Goal: Check status: Check status

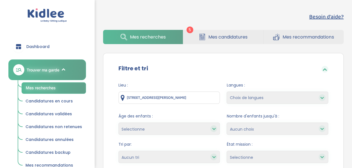
click at [218, 35] on span "Mes candidatures" at bounding box center [227, 37] width 39 height 7
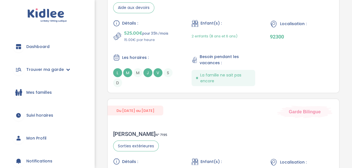
scroll to position [484, 0]
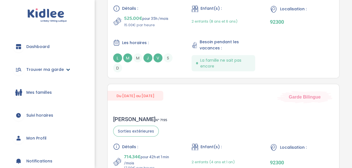
click at [68, 69] on link "Trouver ma garde" at bounding box center [46, 70] width 77 height 20
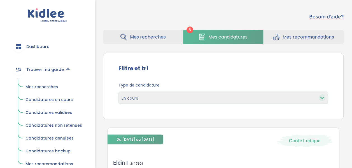
click at [67, 112] on span "Candidatures validées" at bounding box center [48, 113] width 46 height 6
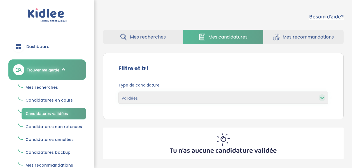
select select "accepted"
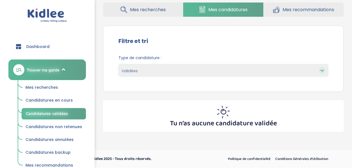
click at [52, 106] on link "Candidatures en cours" at bounding box center [54, 100] width 64 height 11
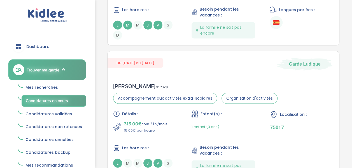
scroll to position [711, 0]
